Goal: Task Accomplishment & Management: Complete application form

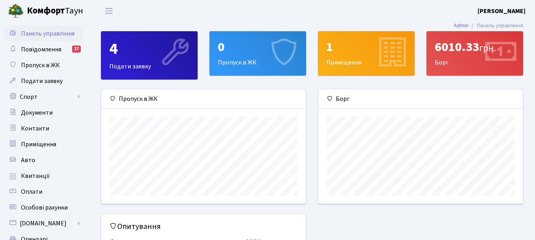
scroll to position [114, 204]
click at [240, 65] on div "0 Пропуск в ЖК" at bounding box center [258, 54] width 96 height 44
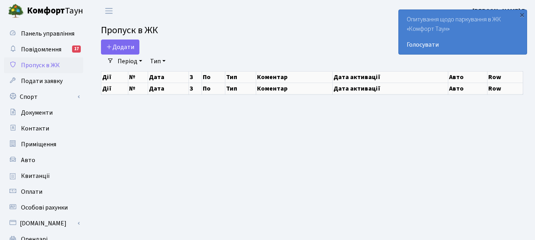
select select "25"
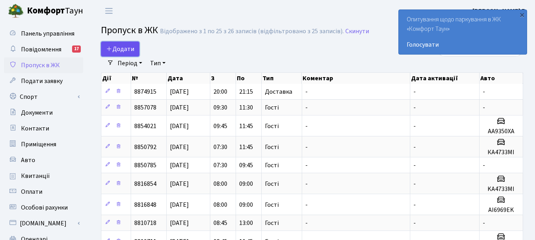
click at [117, 48] on span "Додати" at bounding box center [120, 49] width 28 height 9
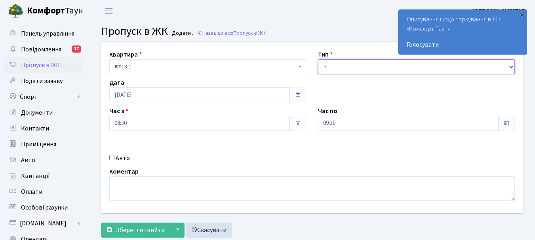
click at [510, 67] on select "- Доставка Таксі Гості Сервіс" at bounding box center [416, 66] width 197 height 15
select select "3"
click at [318, 59] on select "- Доставка Таксі Гості Сервіс" at bounding box center [416, 66] width 197 height 15
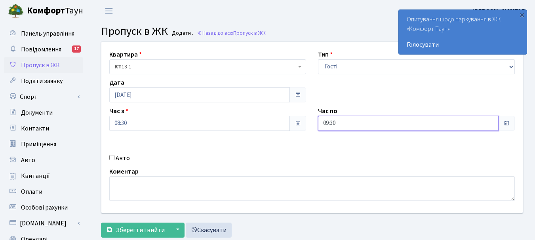
click at [331, 121] on input "09:30" at bounding box center [408, 123] width 181 height 15
click at [339, 33] on icon at bounding box center [339, 33] width 21 height 21
type input "11:30"
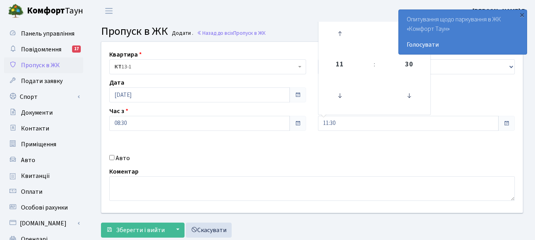
click at [112, 158] on input "Авто" at bounding box center [111, 157] width 5 height 5
checkbox input "true"
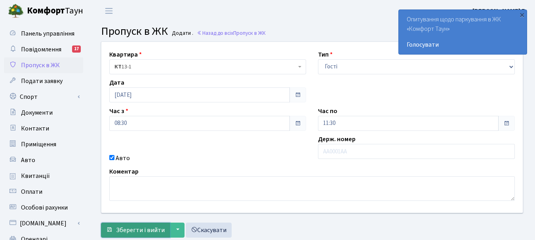
click at [132, 229] on span "Зберегти і вийти" at bounding box center [140, 230] width 49 height 9
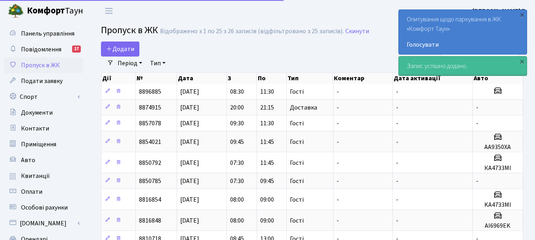
select select "25"
